Goal: Task Accomplishment & Management: Manage account settings

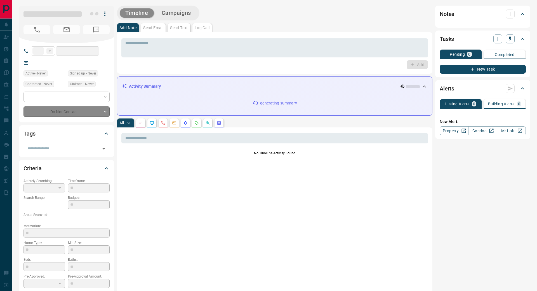
type input "**"
type input "**********"
type input "**"
type input "*******"
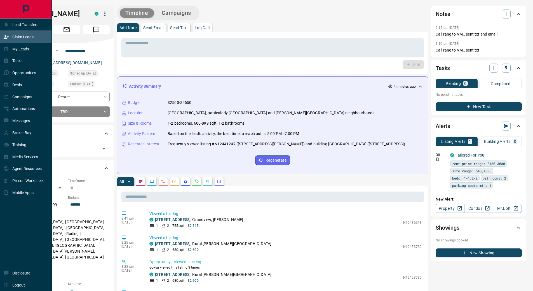
click at [27, 38] on p "Claim Leads" at bounding box center [22, 37] width 21 height 4
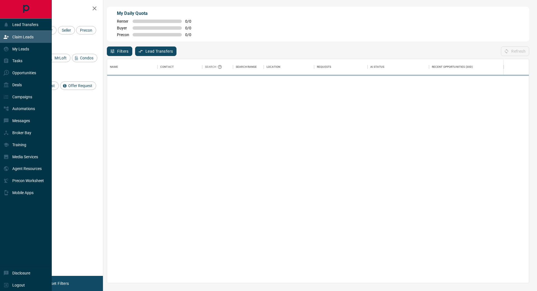
scroll to position [219, 418]
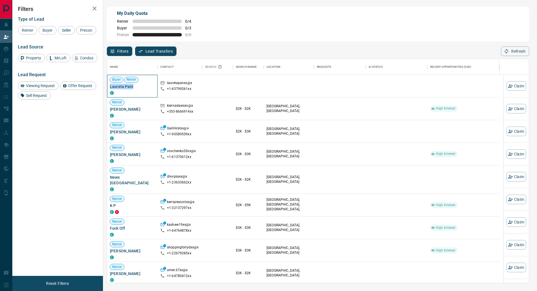
drag, startPoint x: 134, startPoint y: 88, endPoint x: 108, endPoint y: 87, distance: 26.0
click at [108, 87] on div "Buyer Renter Laureta Pani C" at bounding box center [132, 86] width 50 height 23
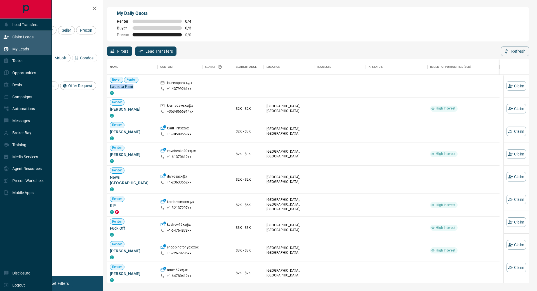
click at [8, 50] on icon at bounding box center [6, 48] width 5 height 5
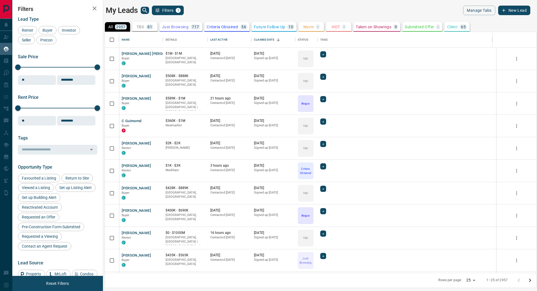
scroll to position [236, 427]
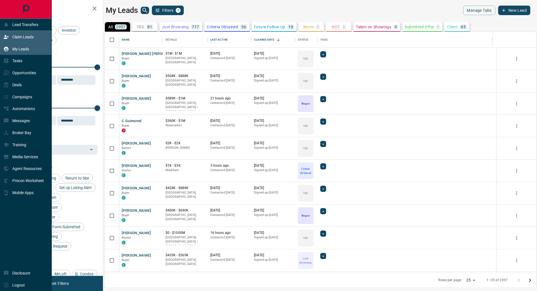
click at [13, 40] on div "Claim Leads" at bounding box center [18, 36] width 30 height 9
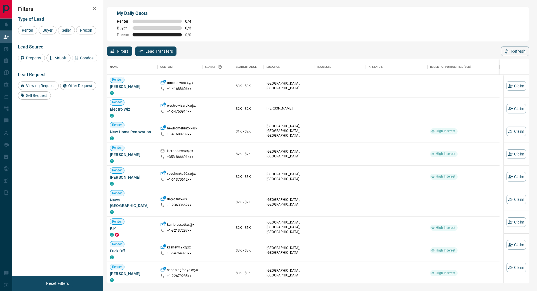
scroll to position [219, 418]
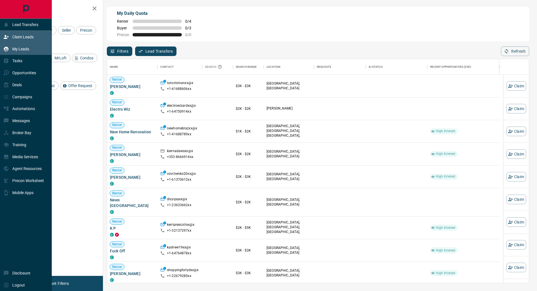
click at [24, 51] on p "My Leads" at bounding box center [20, 49] width 17 height 4
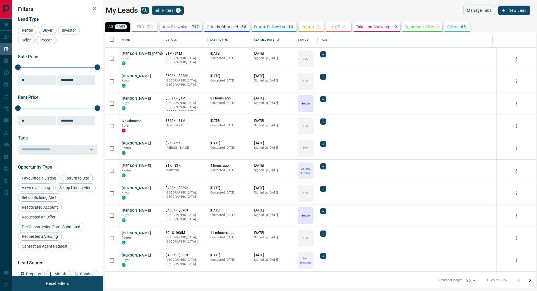
scroll to position [236, 427]
click at [139, 27] on p "TBD" at bounding box center [141, 27] width 8 height 4
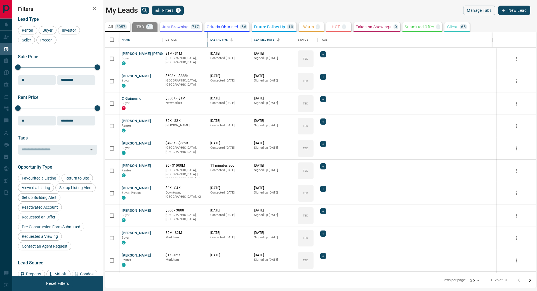
click at [217, 40] on div "Last Active" at bounding box center [218, 40] width 17 height 16
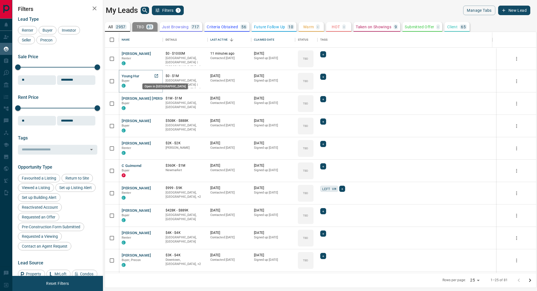
click at [156, 74] on icon "Open in New Tab" at bounding box center [156, 76] width 4 height 4
click at [156, 76] on icon "Open in New Tab" at bounding box center [156, 76] width 4 height 4
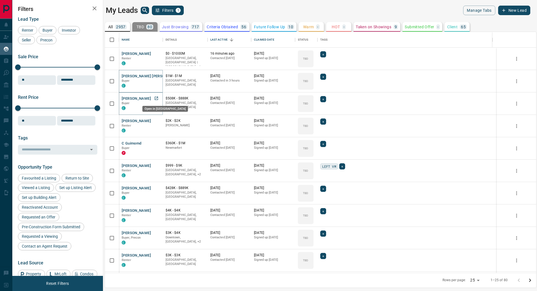
click at [156, 98] on icon "Open in New Tab" at bounding box center [156, 98] width 3 height 3
click at [155, 120] on icon "Open in New Tab" at bounding box center [156, 120] width 3 height 3
click at [157, 143] on icon "Open in New Tab" at bounding box center [156, 143] width 4 height 4
click at [156, 166] on icon "Open in New Tab" at bounding box center [156, 165] width 3 height 3
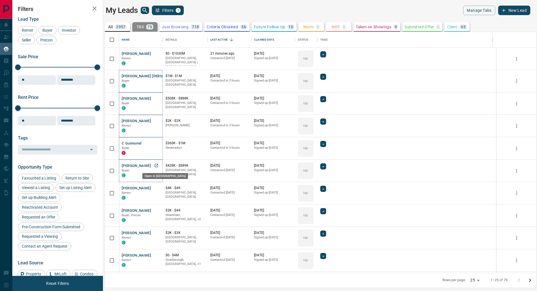
click at [155, 165] on icon "Open in New Tab" at bounding box center [156, 165] width 4 height 4
click at [155, 187] on icon "Open in New Tab" at bounding box center [156, 187] width 3 height 3
click at [157, 210] on icon "Open in New Tab" at bounding box center [156, 210] width 4 height 4
click at [155, 232] on icon "Open in New Tab" at bounding box center [156, 232] width 4 height 4
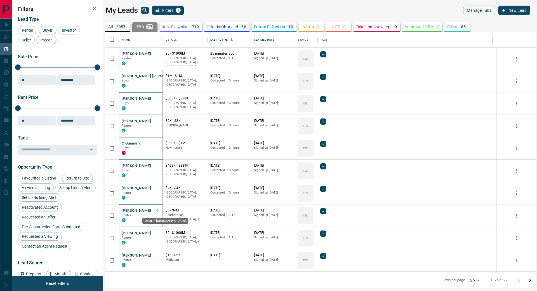
click at [154, 209] on icon "Open in New Tab" at bounding box center [156, 210] width 4 height 4
click at [156, 232] on icon "Open in New Tab" at bounding box center [156, 232] width 4 height 4
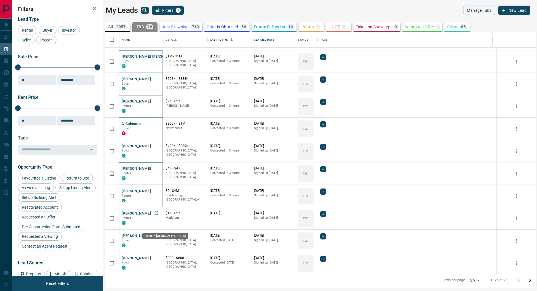
scroll to position [28, 0]
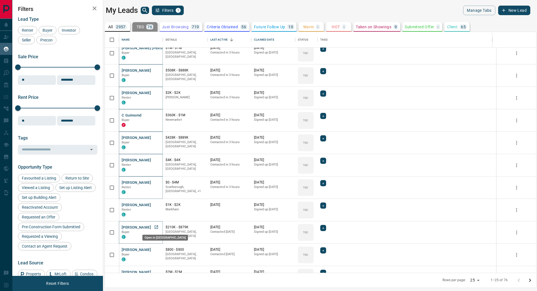
click at [157, 227] on icon "Open in New Tab" at bounding box center [156, 227] width 4 height 4
click at [155, 225] on icon "Open in New Tab" at bounding box center [156, 226] width 3 height 3
click at [155, 250] on icon "Open in New Tab" at bounding box center [156, 249] width 4 height 4
click at [156, 227] on icon "Open in New Tab" at bounding box center [156, 227] width 4 height 4
click at [156, 250] on icon "Open in New Tab" at bounding box center [156, 249] width 3 height 3
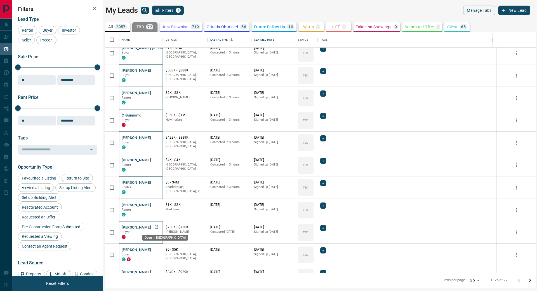
click at [155, 225] on icon "Open in New Tab" at bounding box center [156, 227] width 4 height 4
click at [157, 249] on icon "Open in New Tab" at bounding box center [156, 249] width 4 height 4
